Goal: Check status: Check status

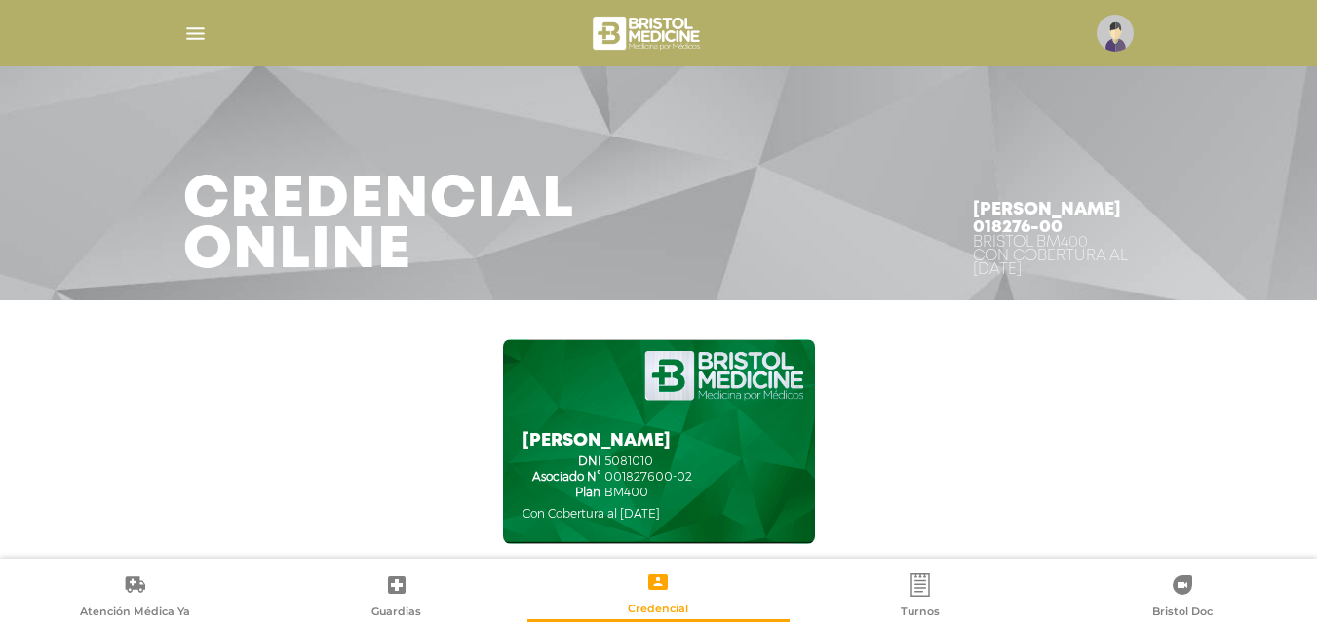
click at [185, 35] on img "button" at bounding box center [195, 33] width 24 height 24
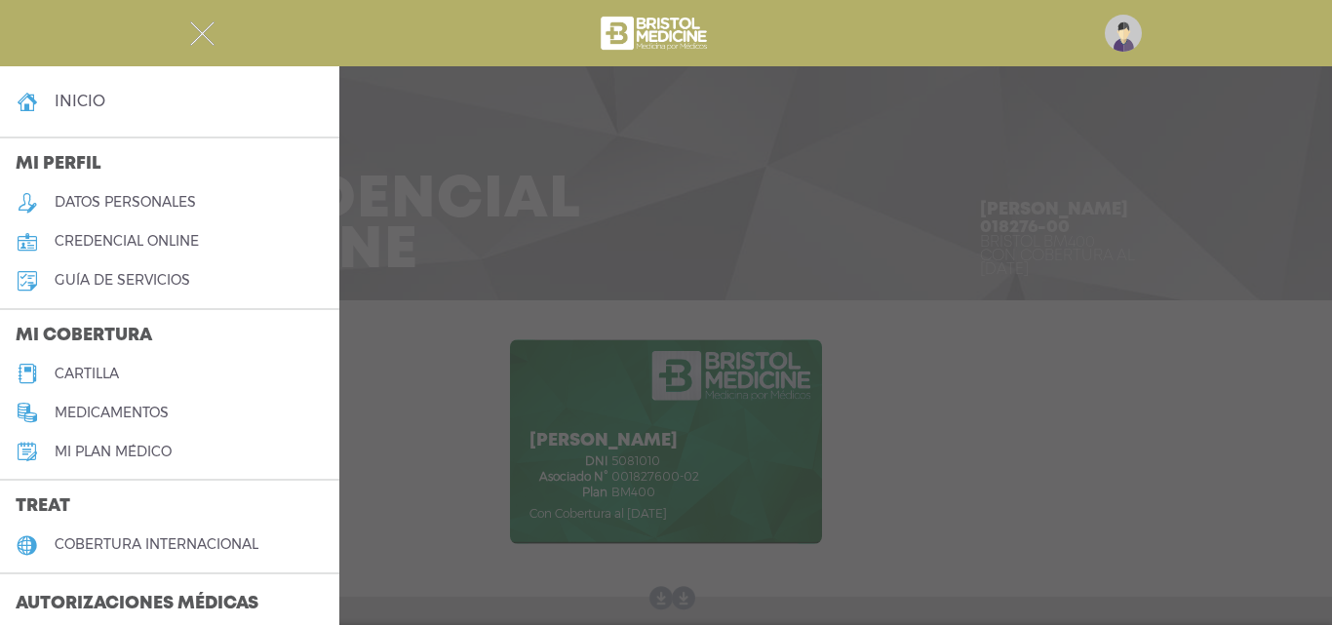
click at [185, 605] on h3 "Autorizaciones médicas" at bounding box center [137, 604] width 274 height 37
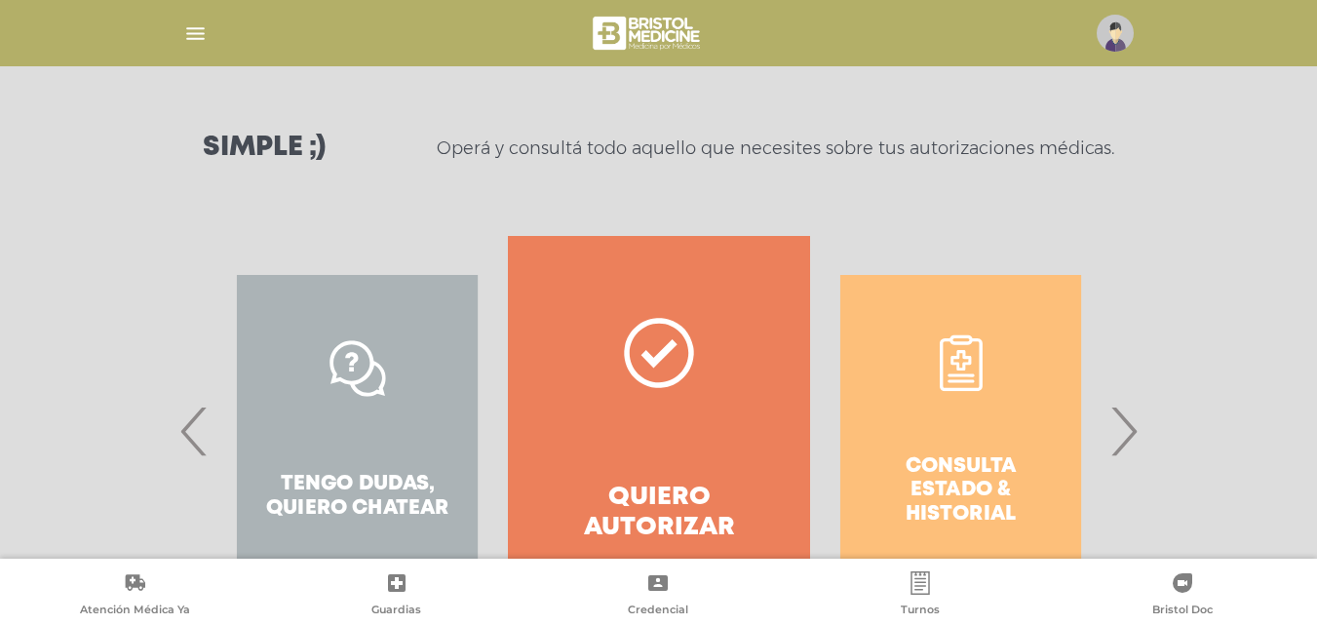
scroll to position [293, 0]
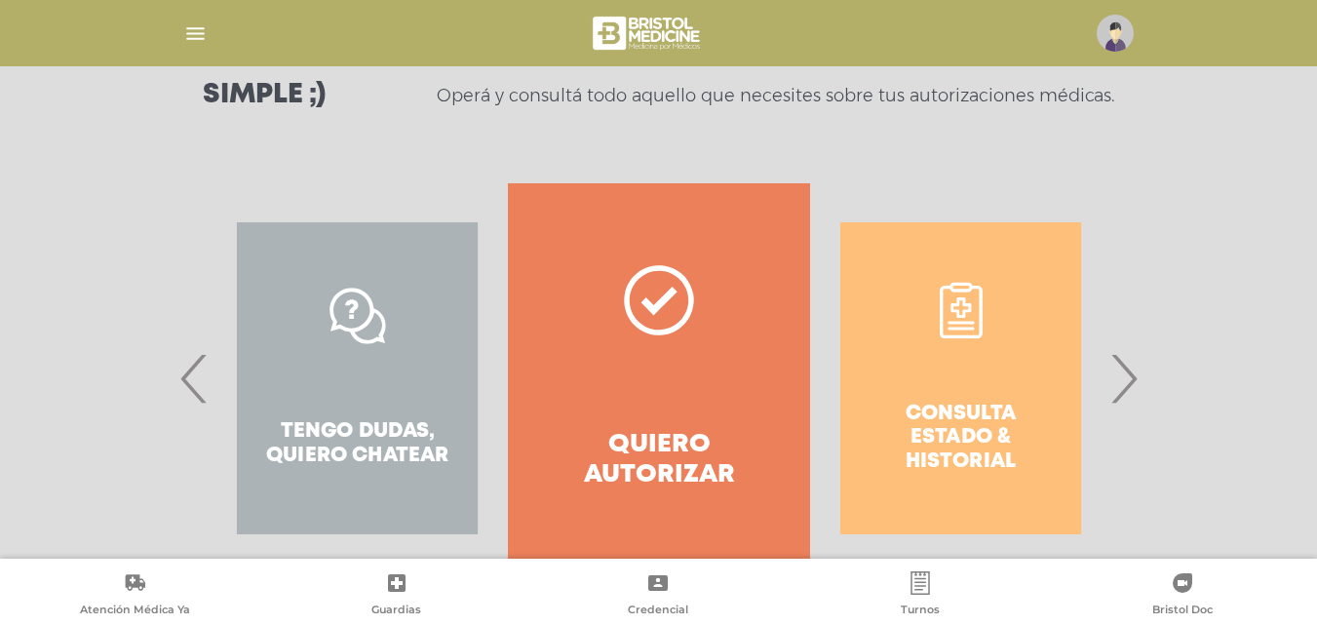
click at [970, 372] on div "Consulta estado & historial" at bounding box center [960, 378] width 301 height 390
click at [1148, 378] on div "Consulta estado & historial Prácticas de autorización automática Tengo dudas, q…" at bounding box center [659, 378] width 998 height 390
click at [1126, 381] on span "›" at bounding box center [1124, 378] width 38 height 105
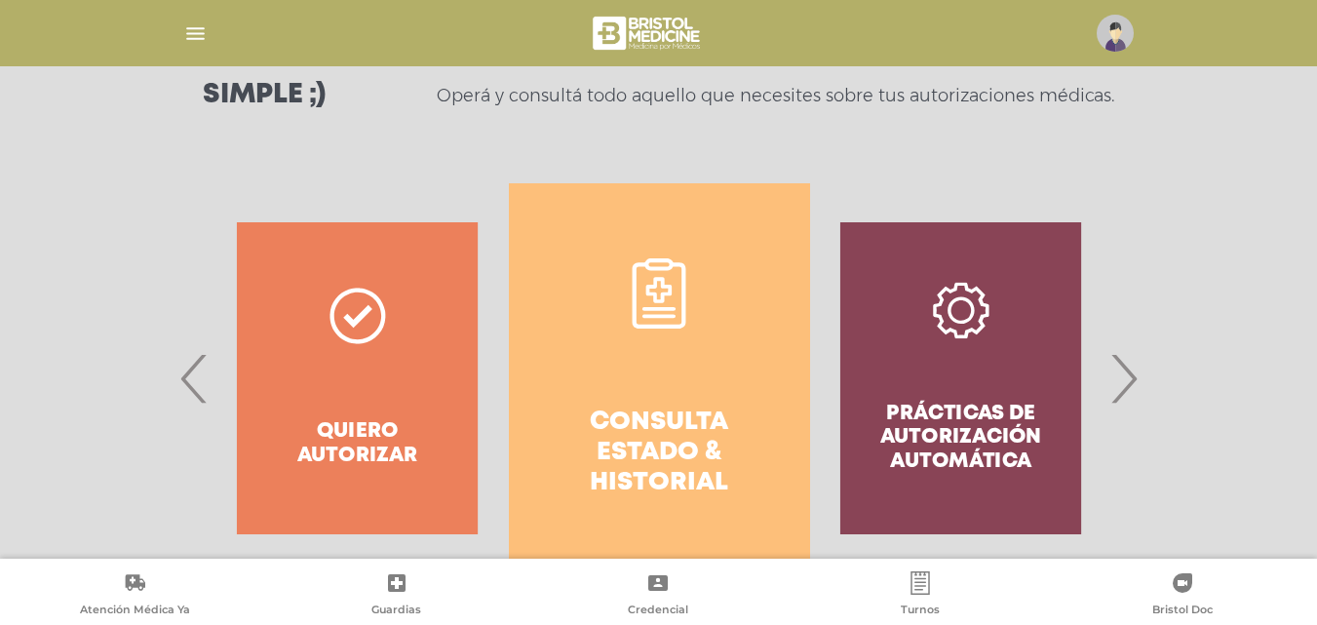
click at [643, 389] on link "Consulta estado & historial" at bounding box center [659, 378] width 301 height 390
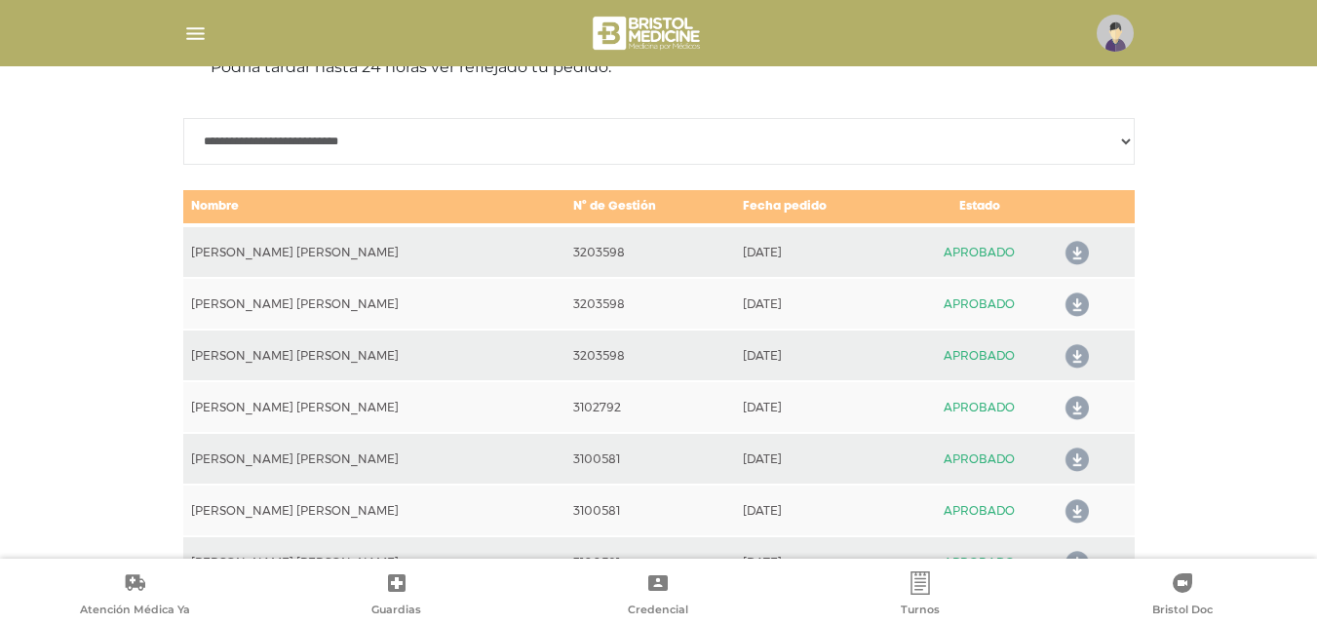
scroll to position [963, 0]
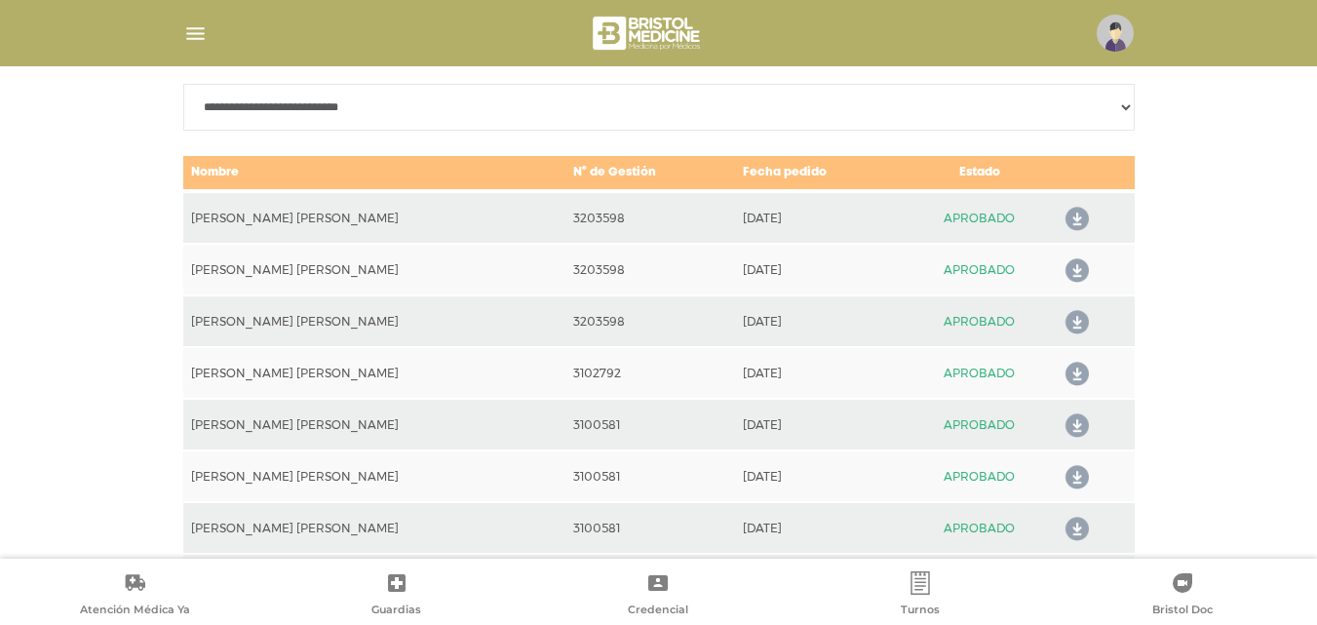
click at [1071, 215] on icon at bounding box center [1073, 219] width 31 height 31
click at [1067, 268] on icon at bounding box center [1073, 270] width 31 height 31
click at [1067, 323] on icon at bounding box center [1073, 322] width 31 height 31
